Goal: Check status: Check status

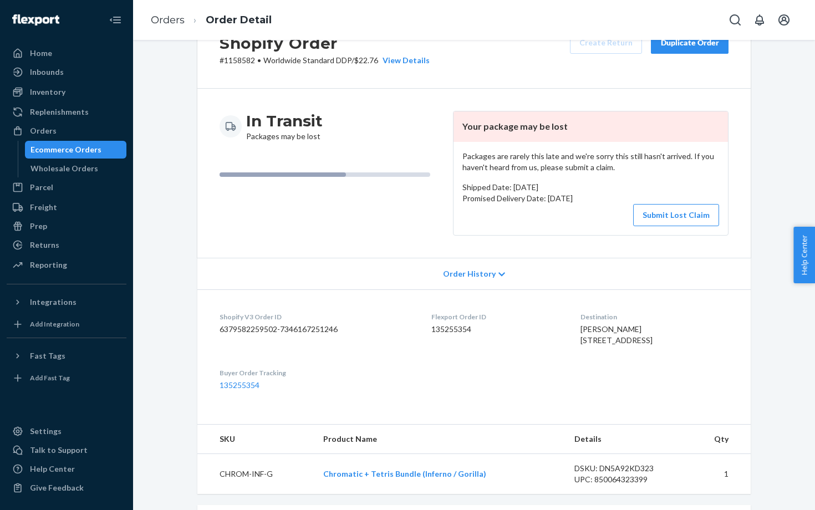
scroll to position [45, 0]
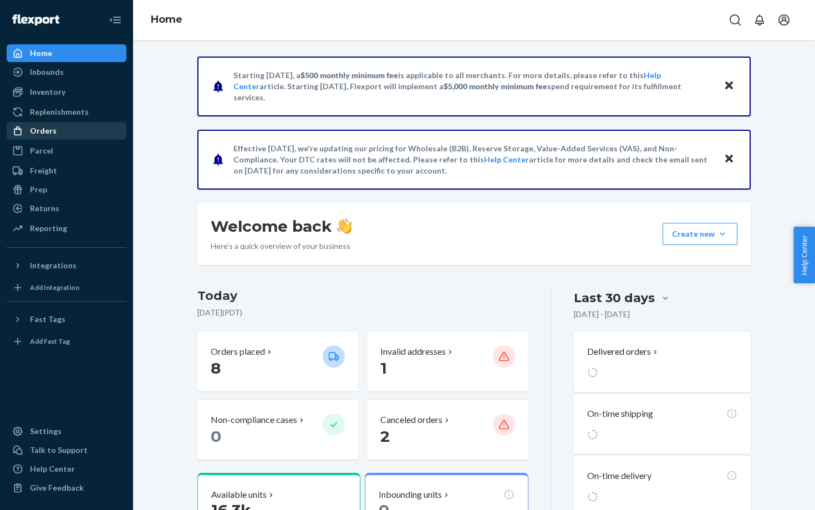
click at [32, 134] on div "Orders" at bounding box center [43, 130] width 27 height 11
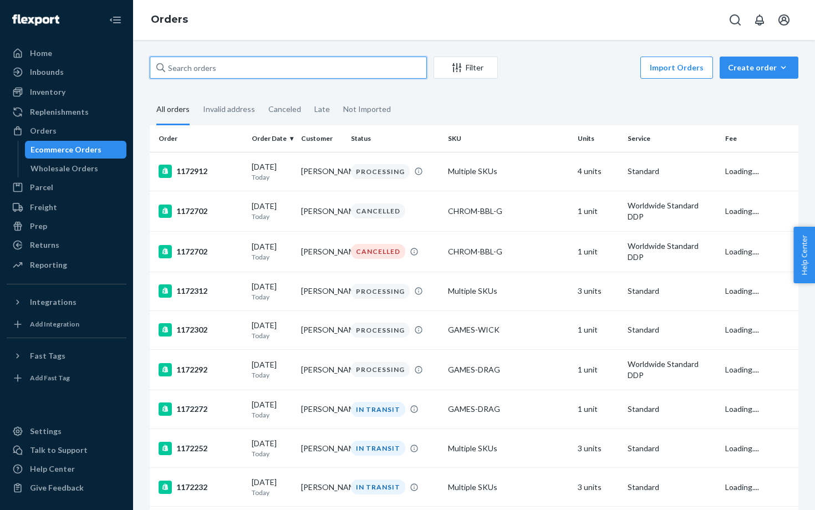
click at [200, 69] on input "text" at bounding box center [288, 68] width 277 height 22
paste input "1172962"
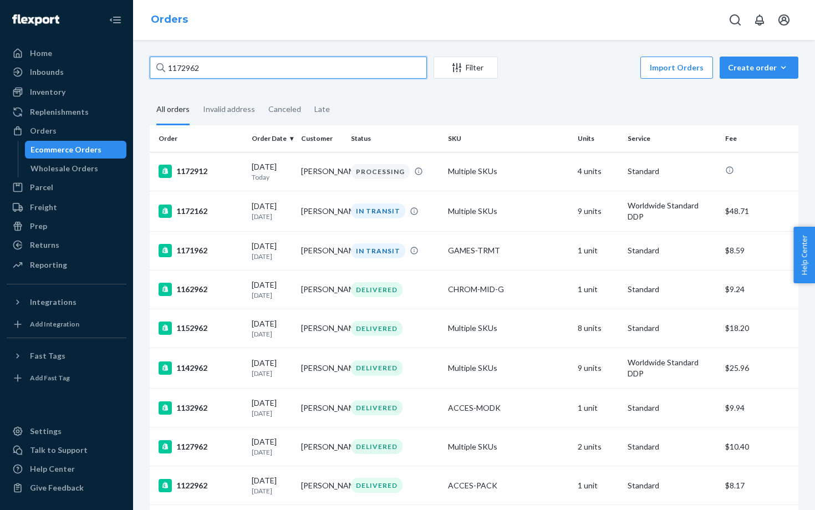
type input "1172962"
